Goal: Task Accomplishment & Management: Use online tool/utility

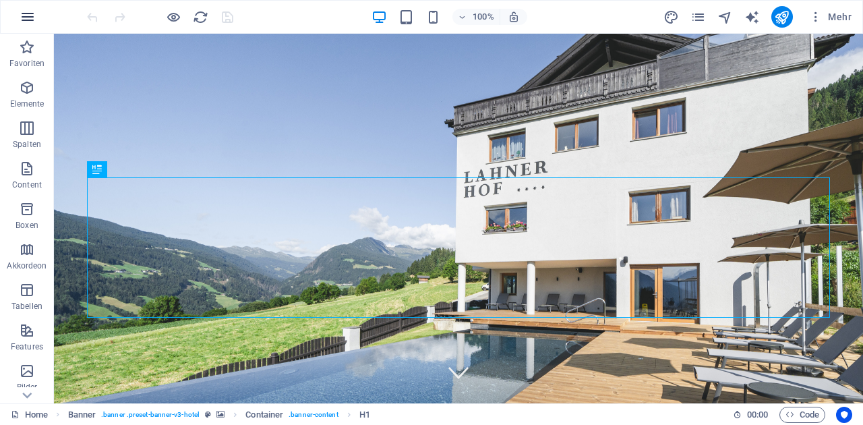
click at [34, 16] on icon "button" at bounding box center [28, 17] width 16 height 16
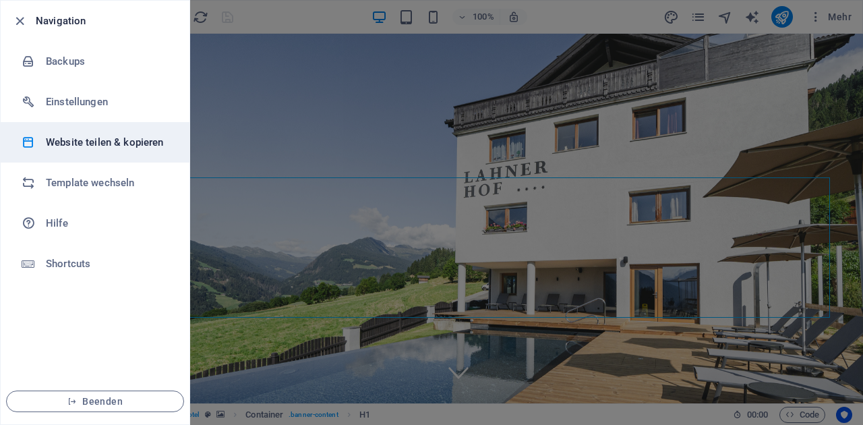
click at [101, 146] on h6 "Website teilen & kopieren" at bounding box center [108, 142] width 125 height 16
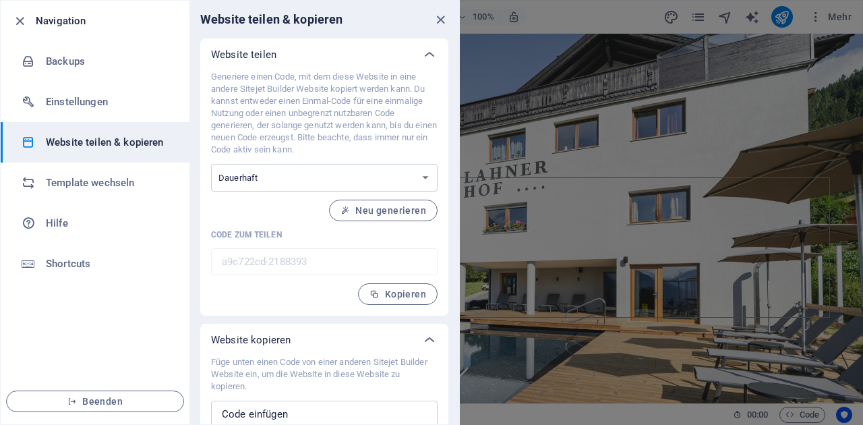
scroll to position [44, 0]
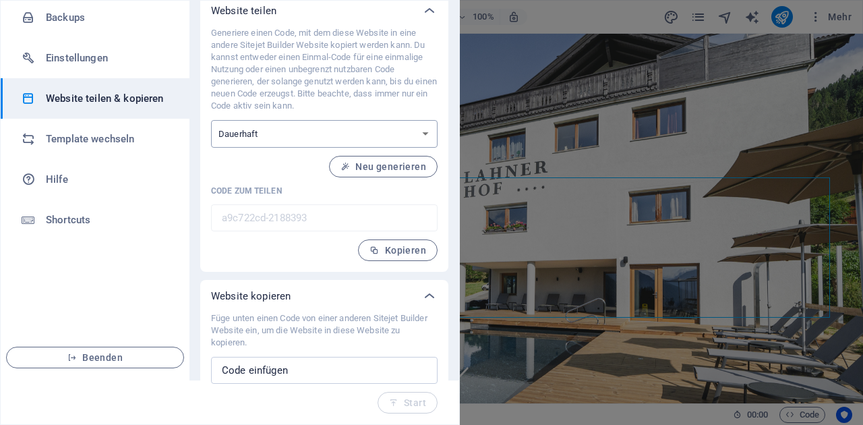
click at [376, 134] on select "Einmalig Dauerhaft" at bounding box center [324, 134] width 227 height 28
select select "onetime"
click at [398, 168] on span "Generieren" at bounding box center [393, 166] width 66 height 11
type input "62c270d6-2188393"
click at [400, 249] on span "Kopieren" at bounding box center [397, 250] width 57 height 11
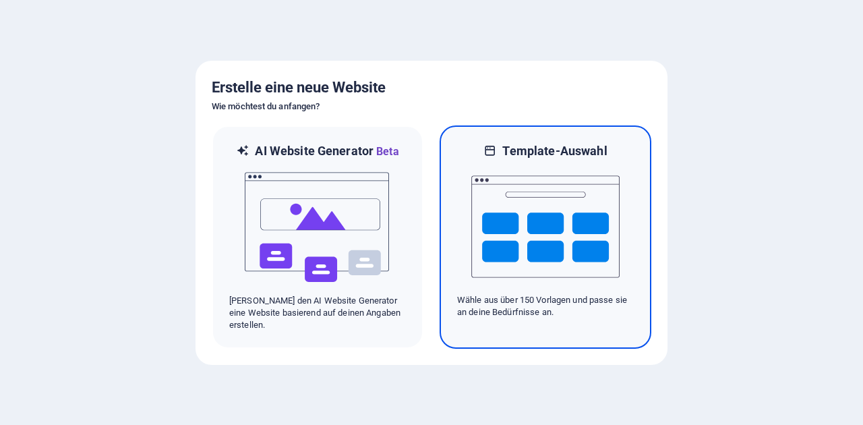
click at [520, 225] on img at bounding box center [545, 226] width 148 height 135
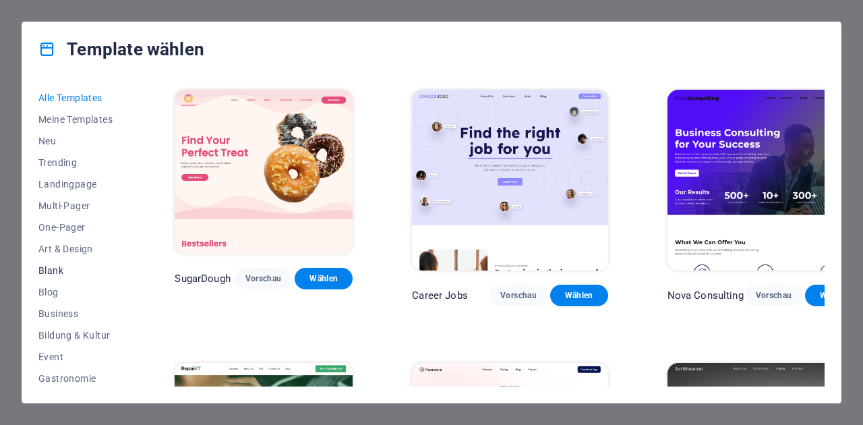
click at [53, 271] on span "Blank" at bounding box center [76, 270] width 77 height 11
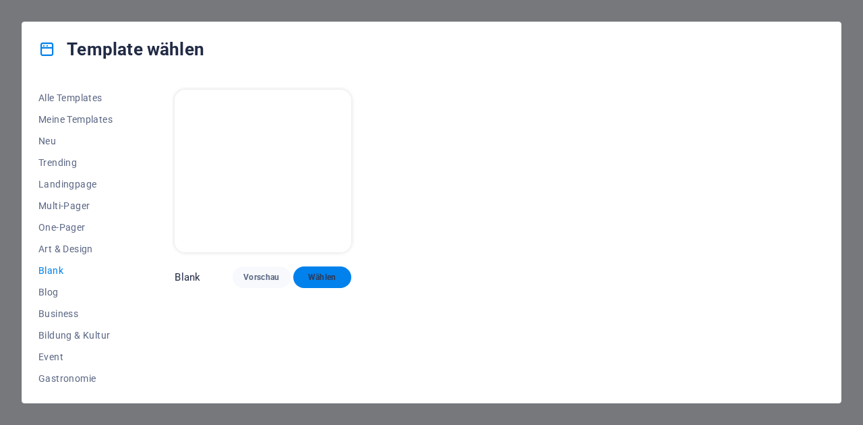
click at [322, 275] on span "Wählen" at bounding box center [322, 277] width 36 height 11
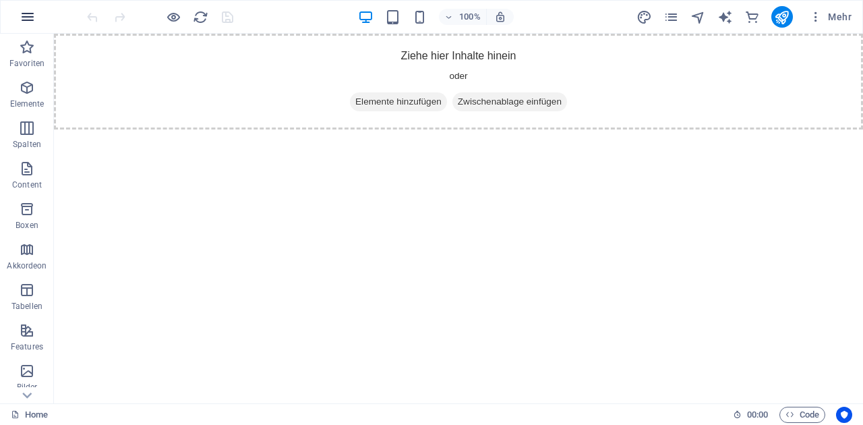
click at [18, 14] on button "button" at bounding box center [27, 17] width 32 height 32
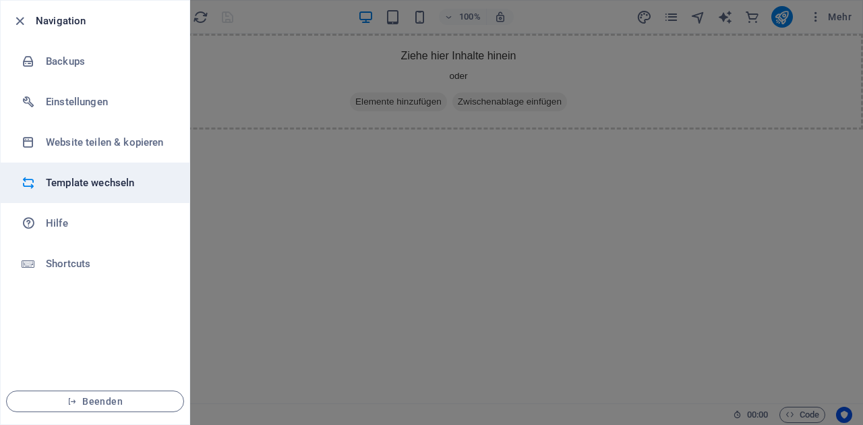
click at [100, 180] on h6 "Template wechseln" at bounding box center [108, 183] width 125 height 16
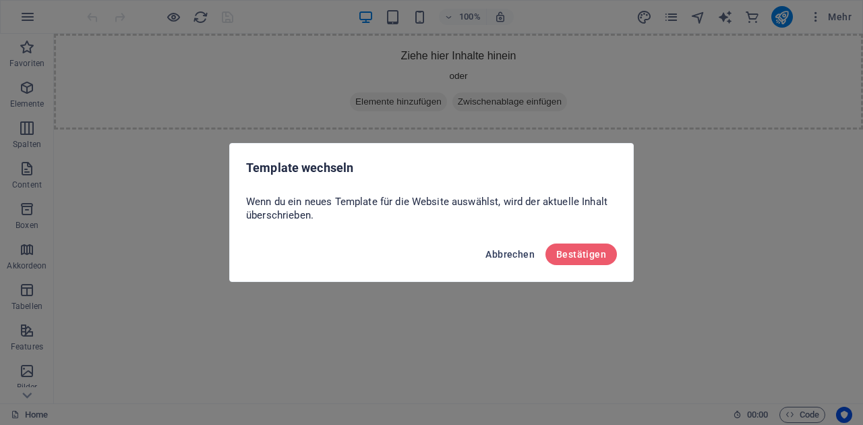
click at [515, 257] on span "Abbrechen" at bounding box center [509, 254] width 49 height 11
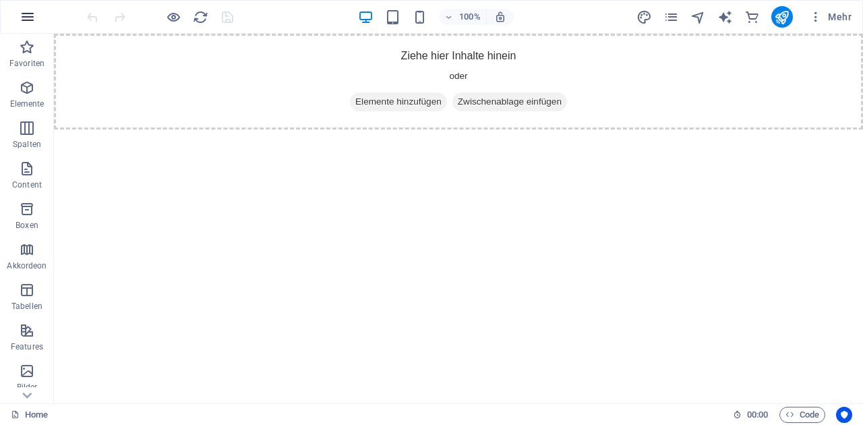
click at [25, 16] on icon "button" at bounding box center [28, 17] width 16 height 16
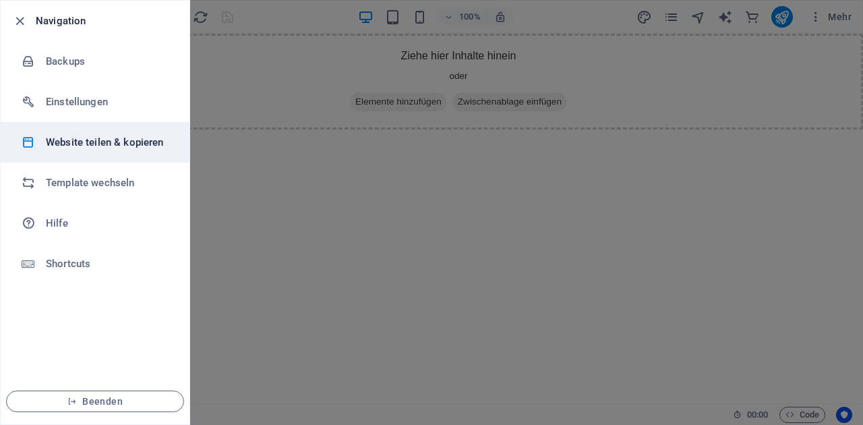
click at [102, 142] on h6 "Website teilen & kopieren" at bounding box center [108, 142] width 125 height 16
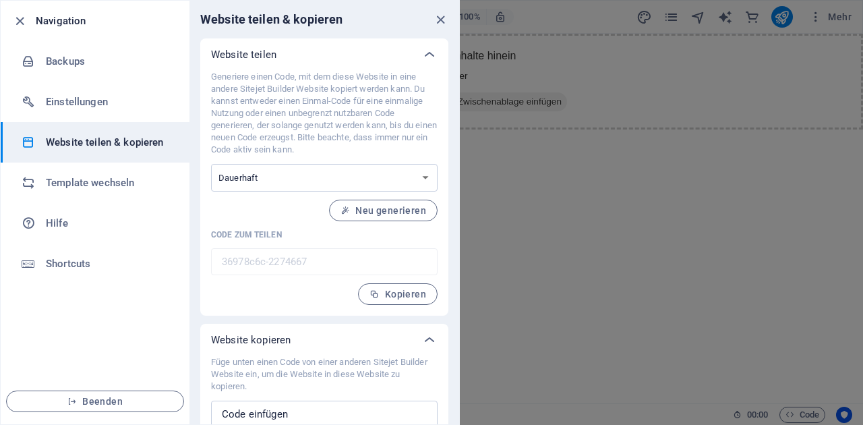
scroll to position [44, 0]
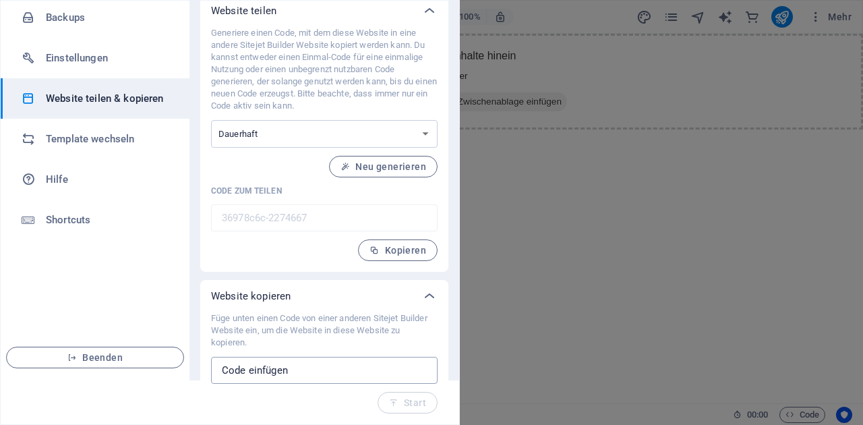
click at [290, 367] on input "text" at bounding box center [324, 370] width 227 height 27
paste input "62c270d6-2188393"
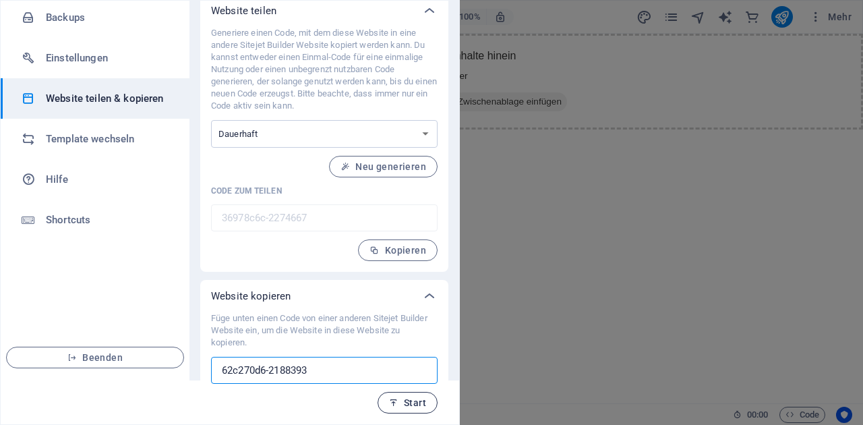
type input "62c270d6-2188393"
click at [413, 407] on span "Start" at bounding box center [407, 402] width 37 height 11
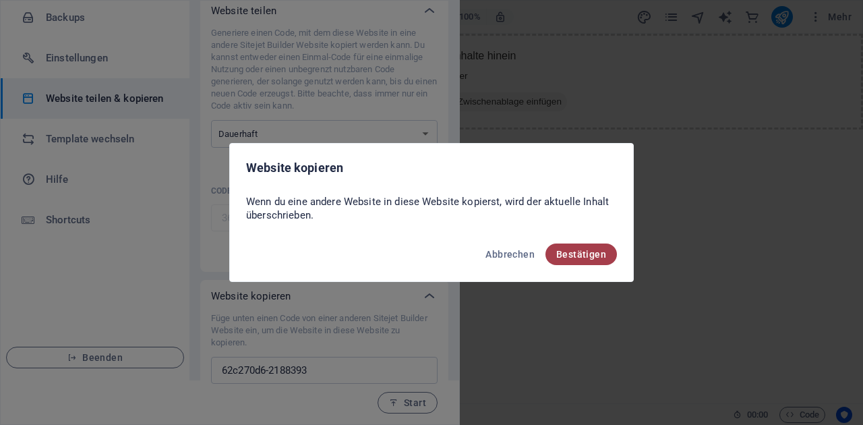
click at [583, 254] on span "Bestätigen" at bounding box center [581, 254] width 50 height 11
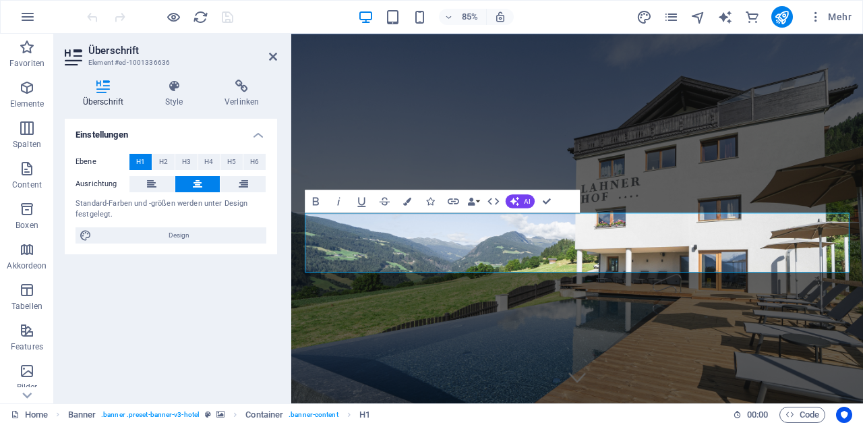
click at [260, 16] on div "85% Mehr" at bounding box center [470, 17] width 773 height 22
click at [233, 22] on div at bounding box center [159, 17] width 151 height 22
click at [227, 18] on div at bounding box center [159, 17] width 151 height 22
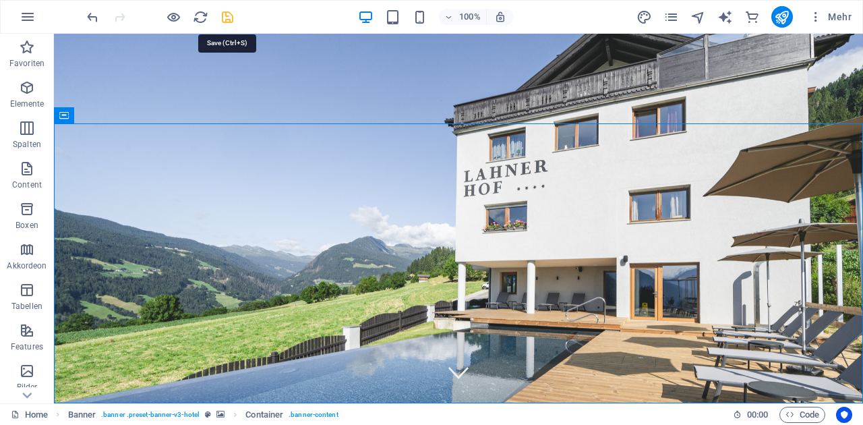
click at [227, 14] on icon "save" at bounding box center [228, 17] width 16 height 16
select select
checkbox input "false"
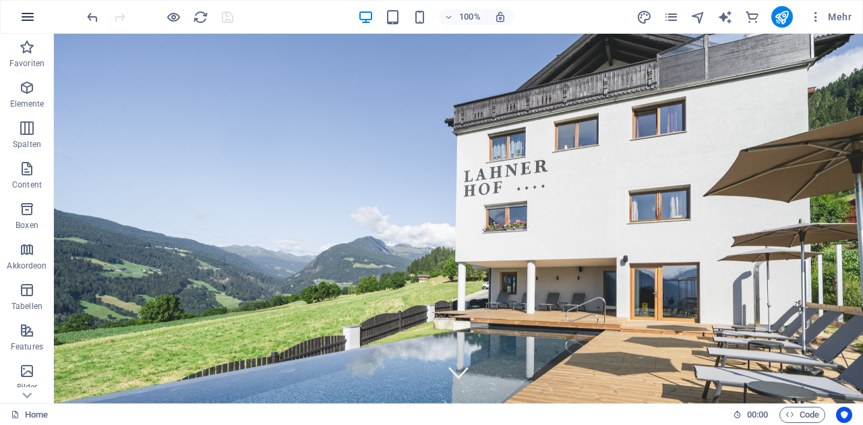
click at [22, 20] on icon "button" at bounding box center [28, 17] width 16 height 16
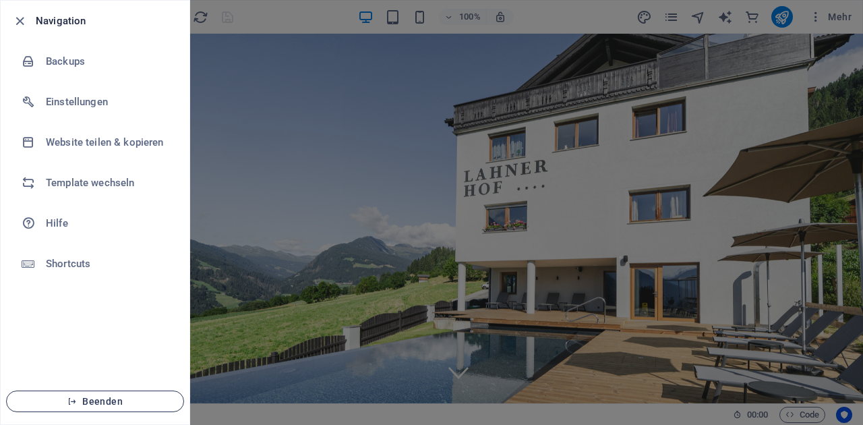
click at [102, 401] on span "Beenden" at bounding box center [95, 401] width 155 height 11
